Goal: Check status: Check status

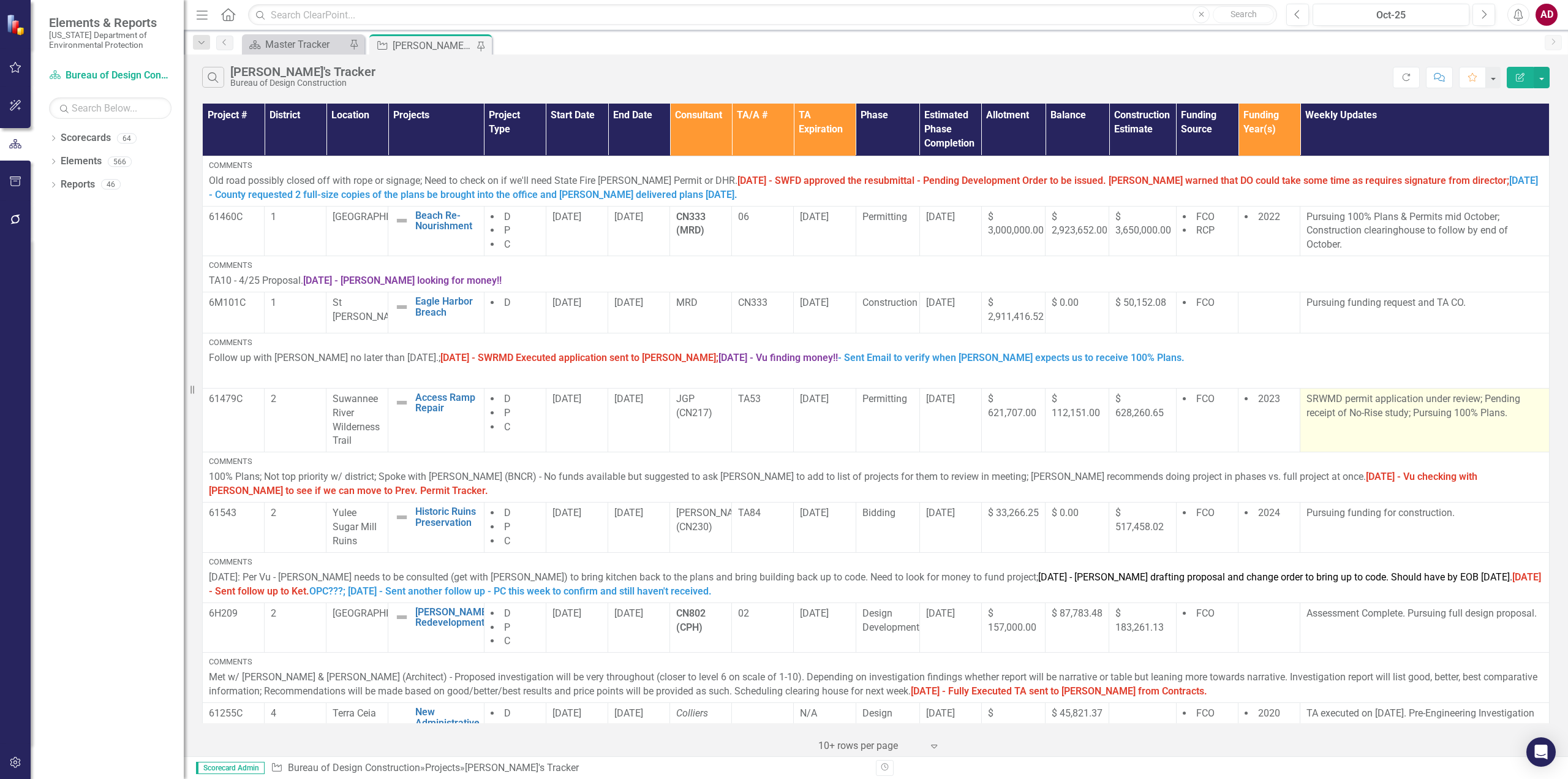
click at [1455, 429] on td "SRWMD permit application under review; Pending receipt of No-Rise study; Pursui…" at bounding box center [1425, 419] width 249 height 64
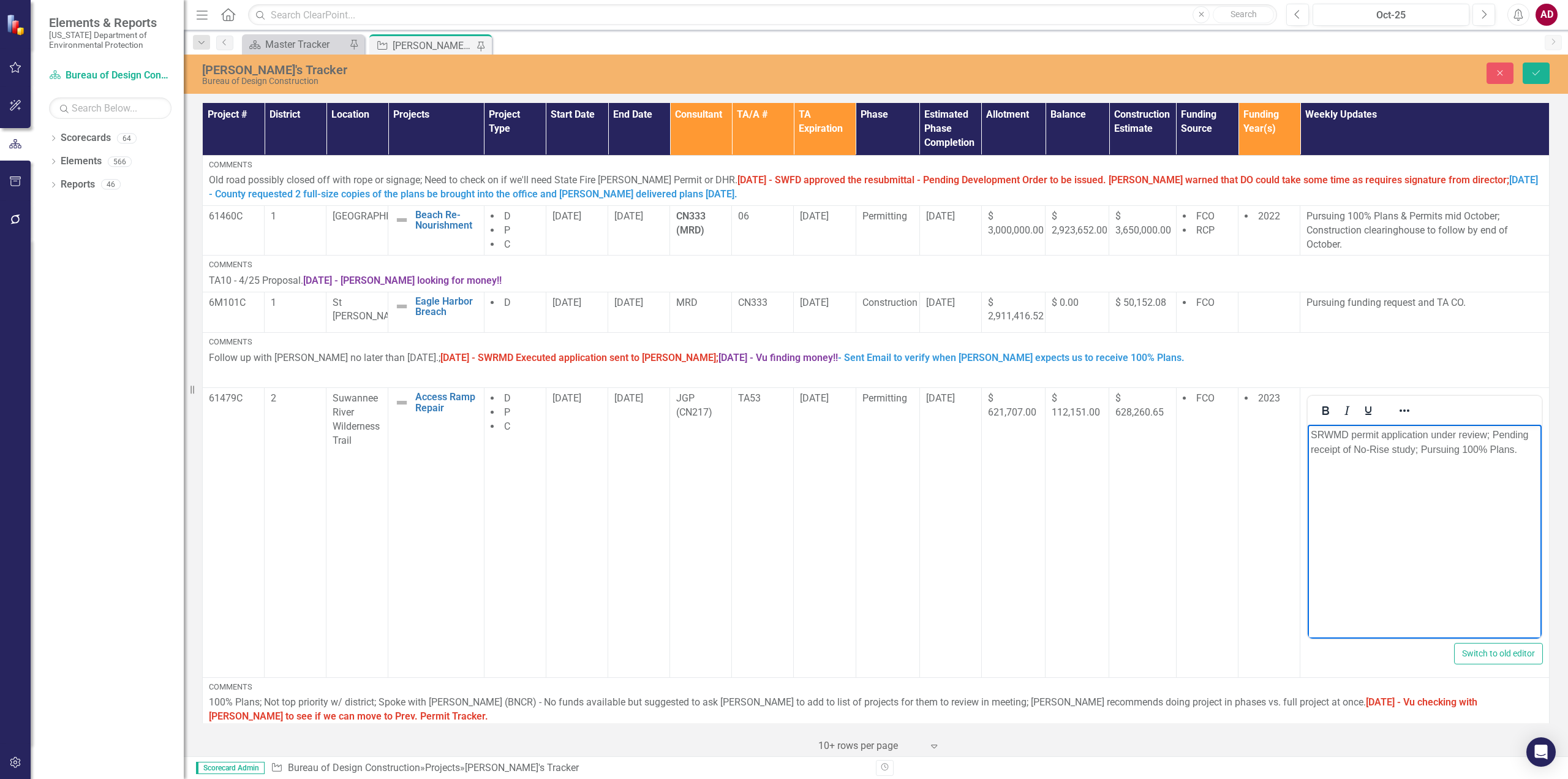
click at [1525, 452] on p "SRWMD permit application under review; Pending receipt of No-Rise study; Pursui…" at bounding box center [1425, 442] width 228 height 30
click at [1528, 451] on p "SRWMD permit application under review; Pending receipt of No-Rise study; Pursui…" at bounding box center [1425, 442] width 228 height 30
click at [1536, 75] on icon "Save" at bounding box center [1536, 73] width 11 height 9
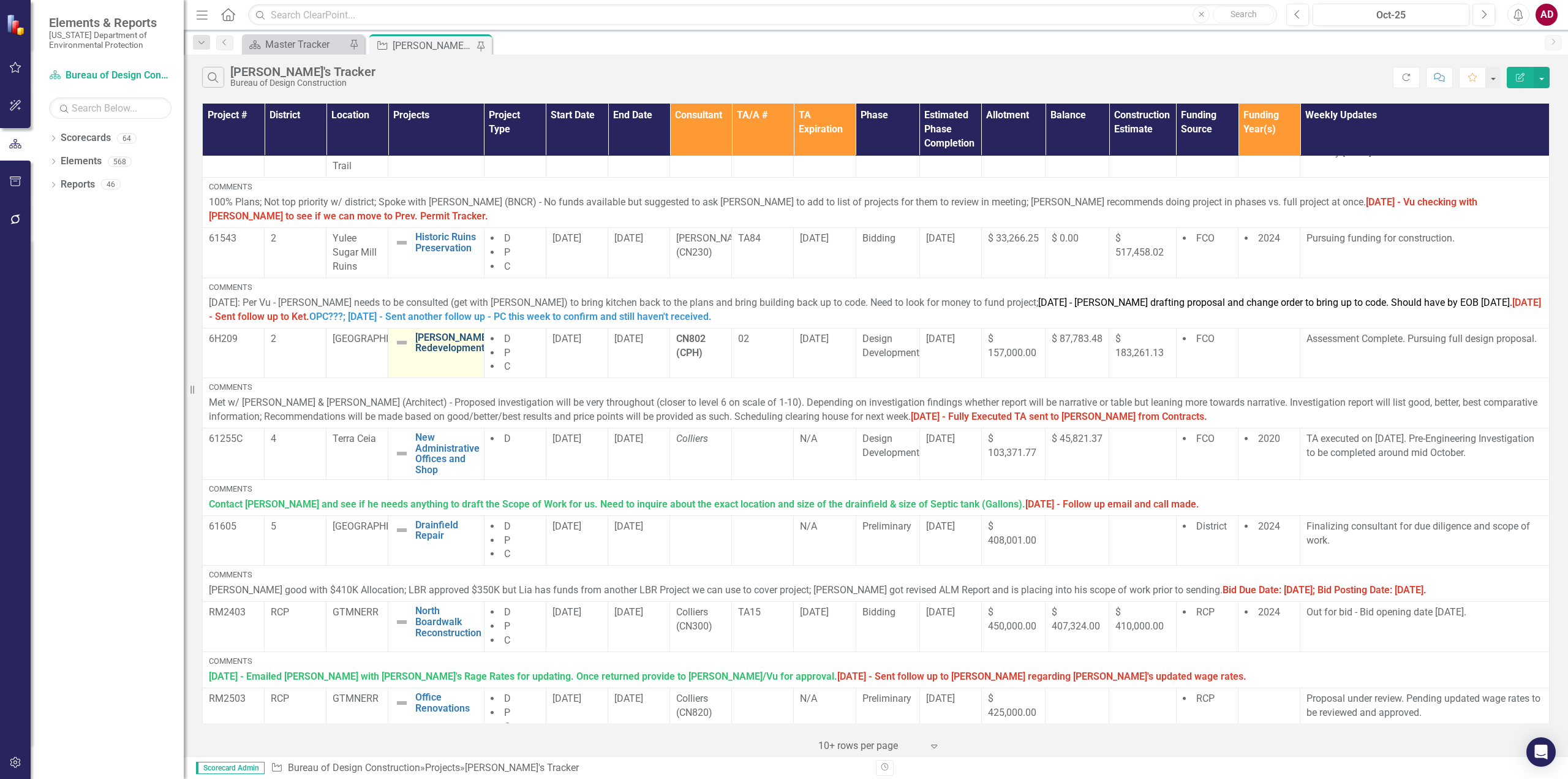
scroll to position [253, 0]
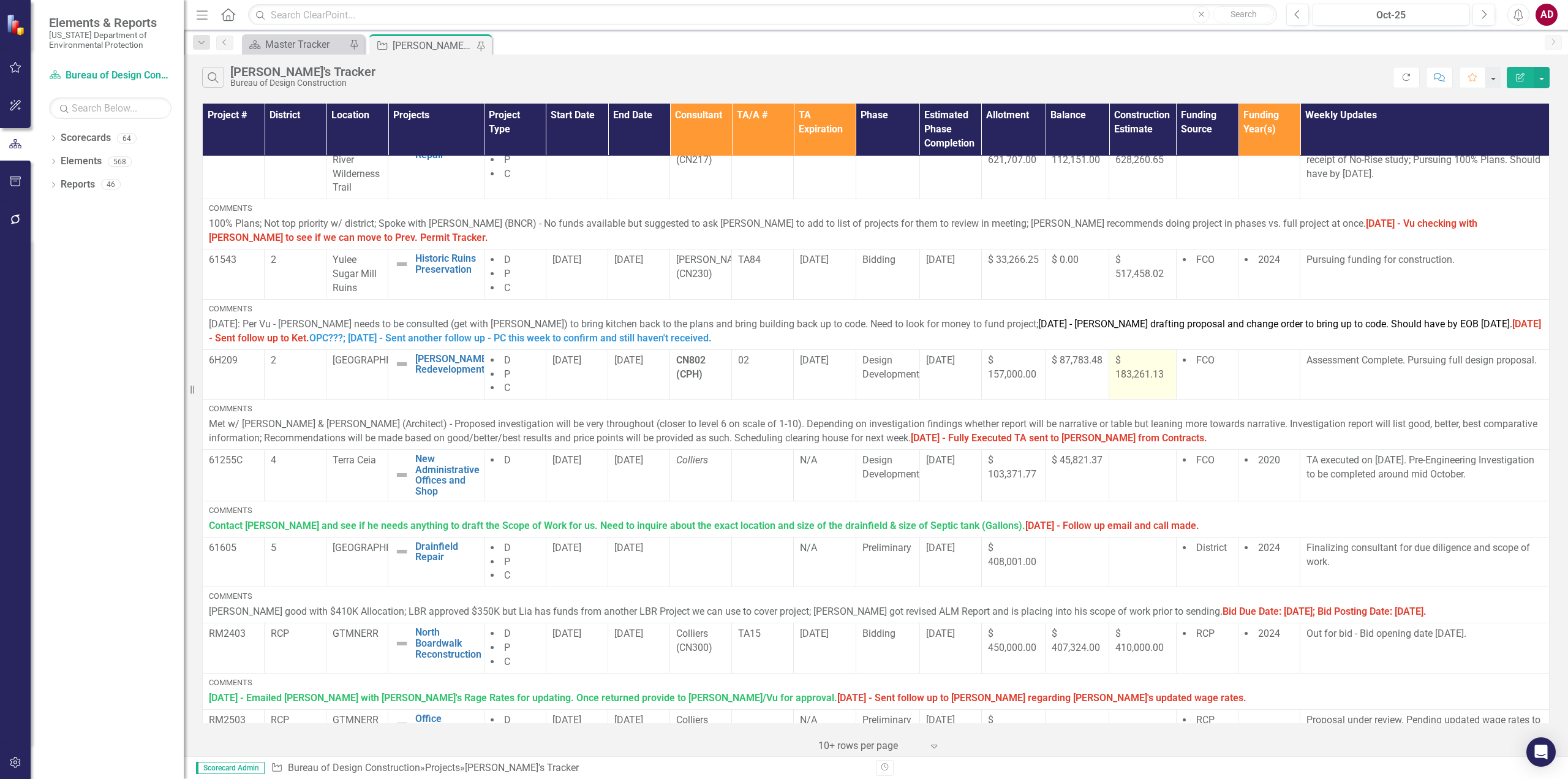
click at [1135, 375] on span "$ 183,261.13" at bounding box center [1139, 367] width 49 height 26
click at [1139, 373] on span "$ 183,261.13" at bounding box center [1139, 367] width 49 height 26
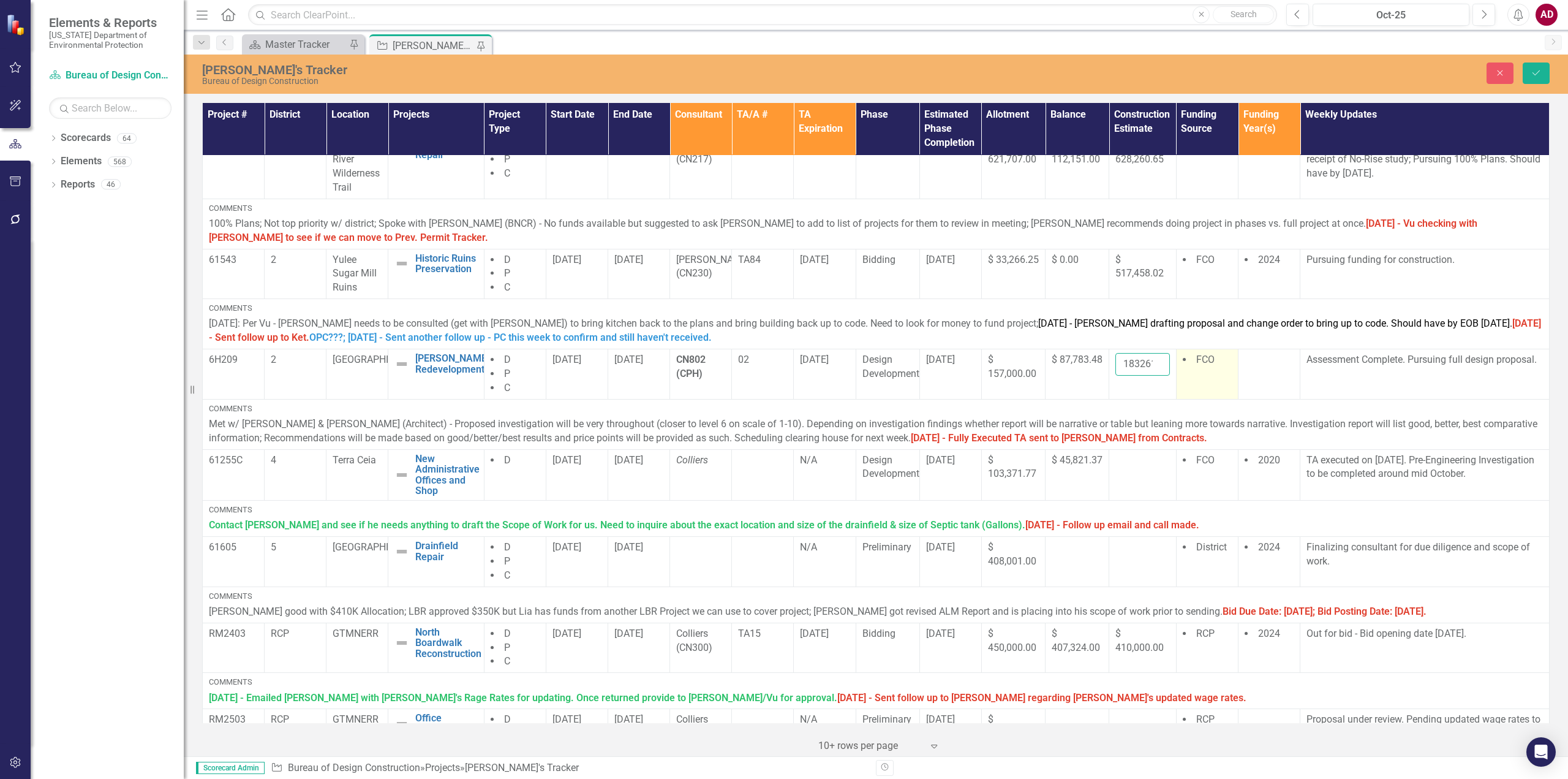
scroll to position [0, 18]
drag, startPoint x: 1116, startPoint y: 360, endPoint x: 1220, endPoint y: 372, distance: 104.7
click at [1220, 372] on tr "6H209 2 Homosassa Springs [PERSON_NAME] Redevelopment Edit Edit Project Link Op…" at bounding box center [877, 374] width 1347 height 50
click at [1533, 65] on button "Save" at bounding box center [1536, 73] width 27 height 21
